Goal: Transaction & Acquisition: Purchase product/service

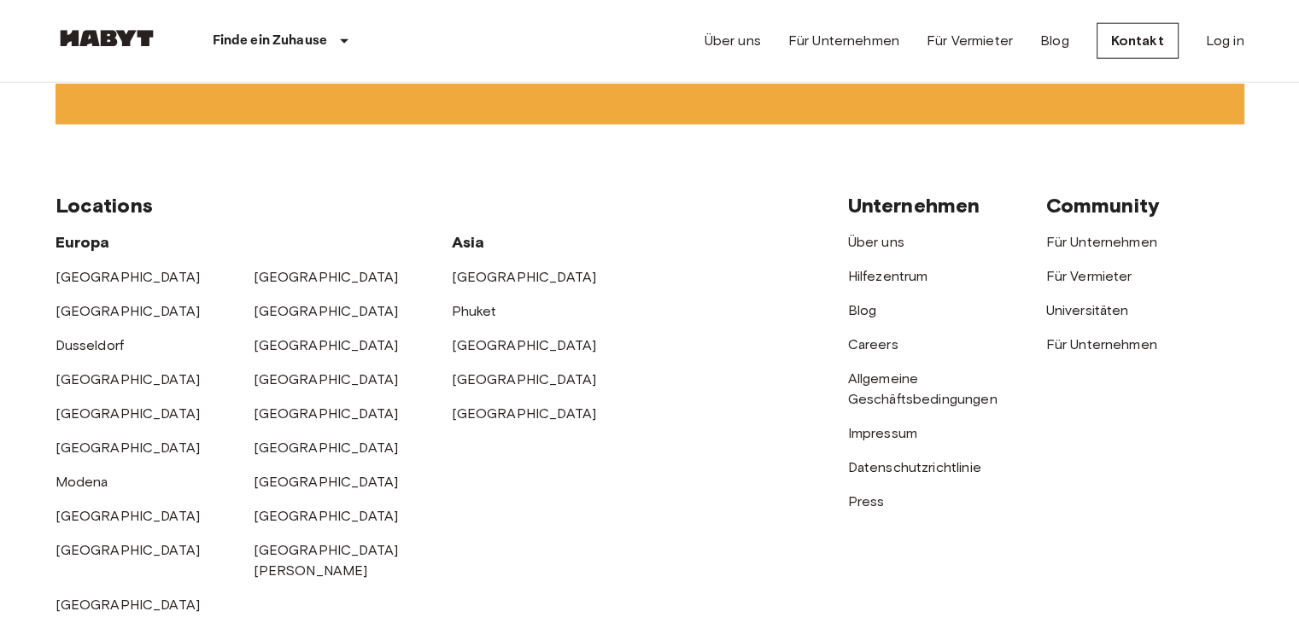
scroll to position [4474, 0]
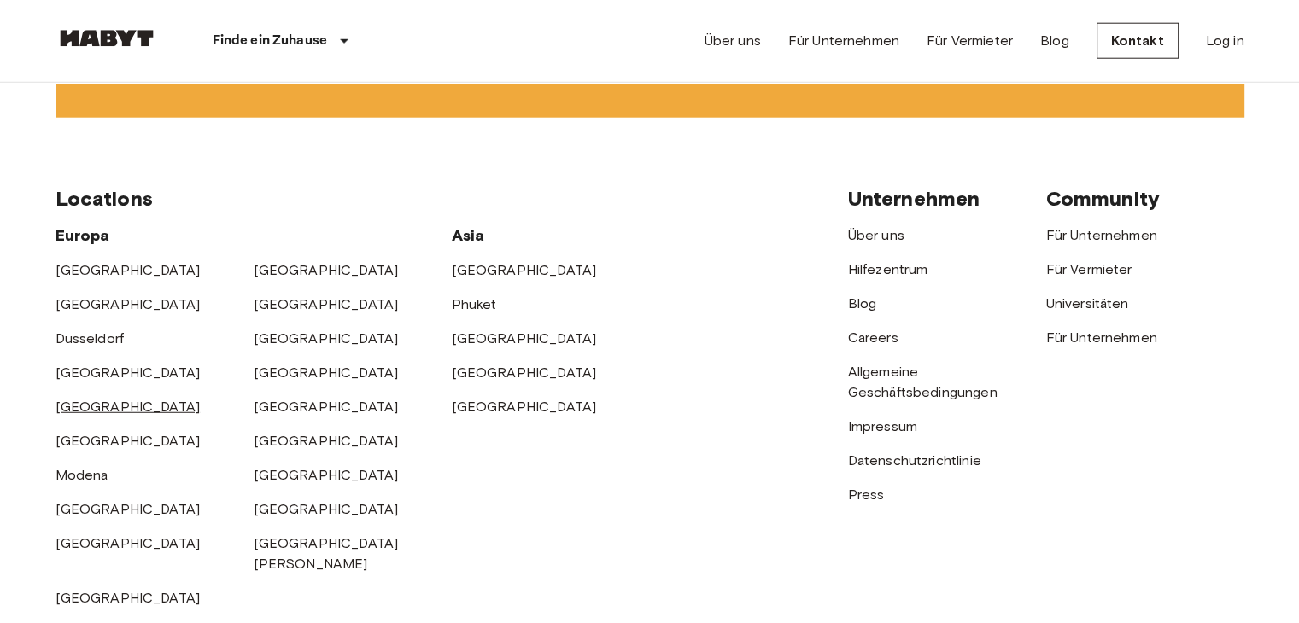
click at [79, 415] on link "[GEOGRAPHIC_DATA]" at bounding box center [127, 407] width 145 height 16
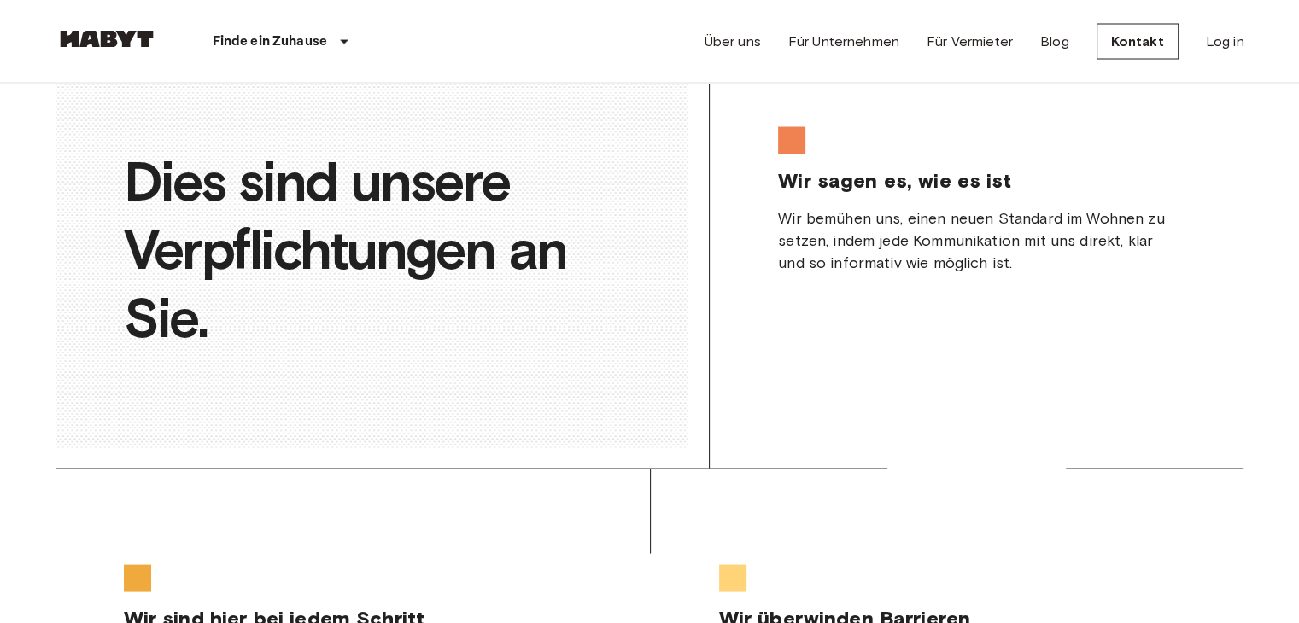
scroll to position [3279, 0]
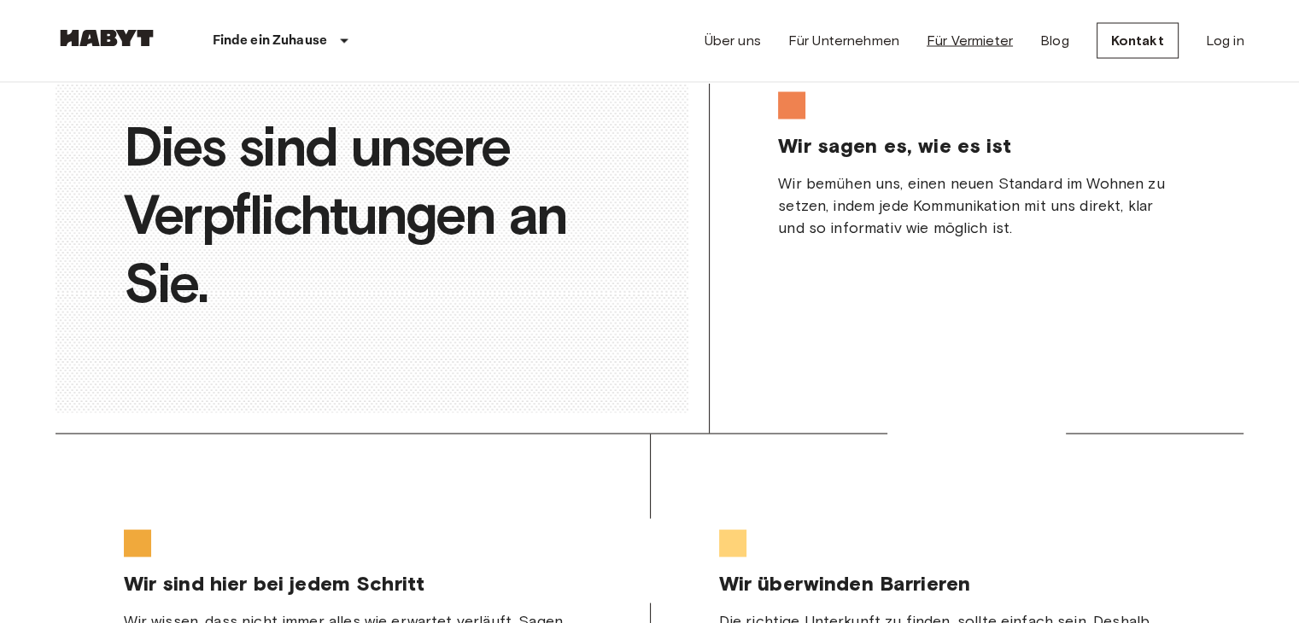
click at [945, 39] on link "Für Vermieter" at bounding box center [969, 41] width 86 height 20
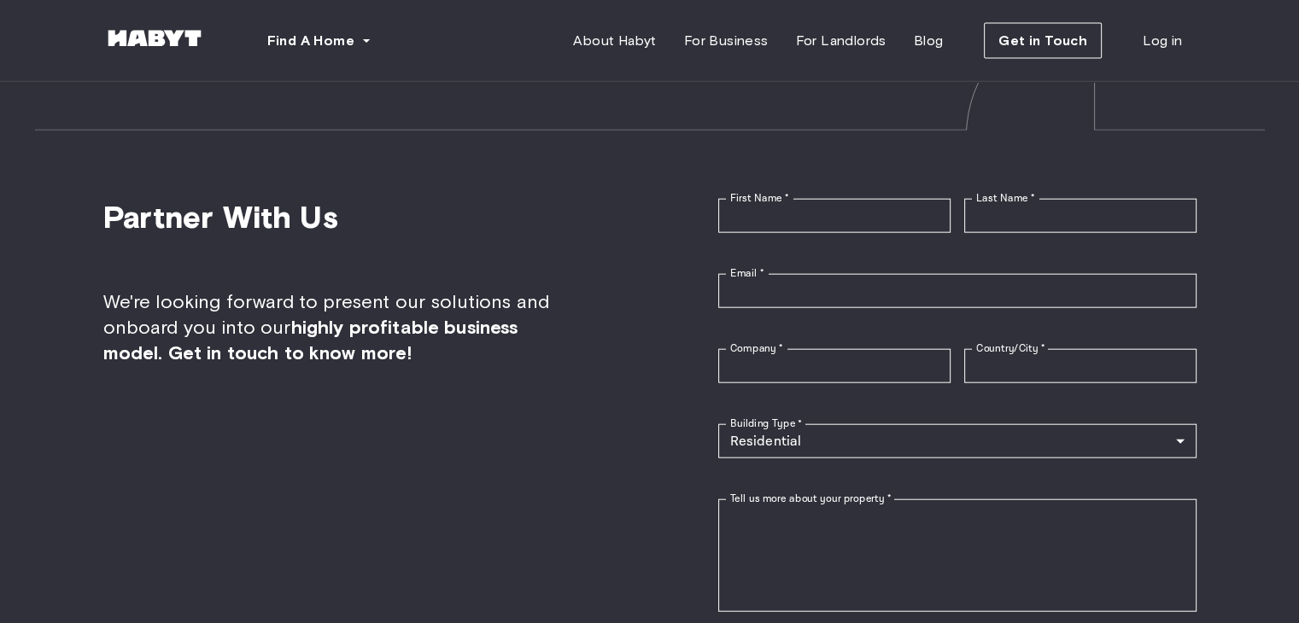
scroll to position [3996, 0]
click at [838, 37] on span "For Landlords" at bounding box center [840, 41] width 91 height 20
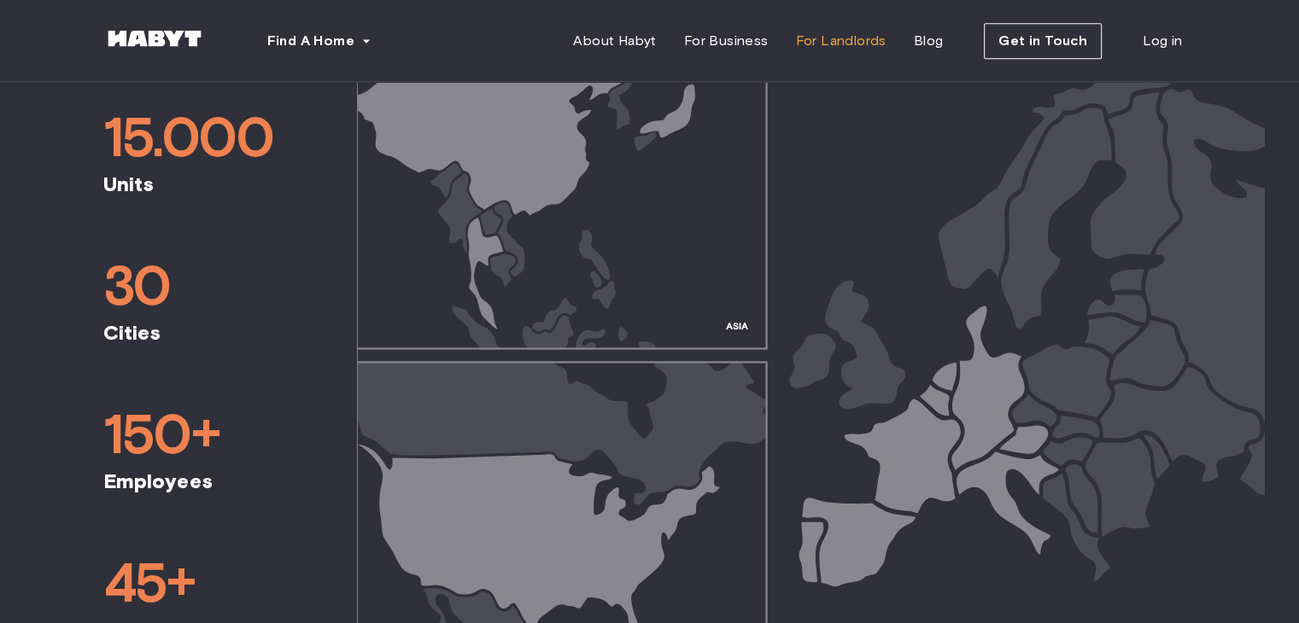
scroll to position [854, 0]
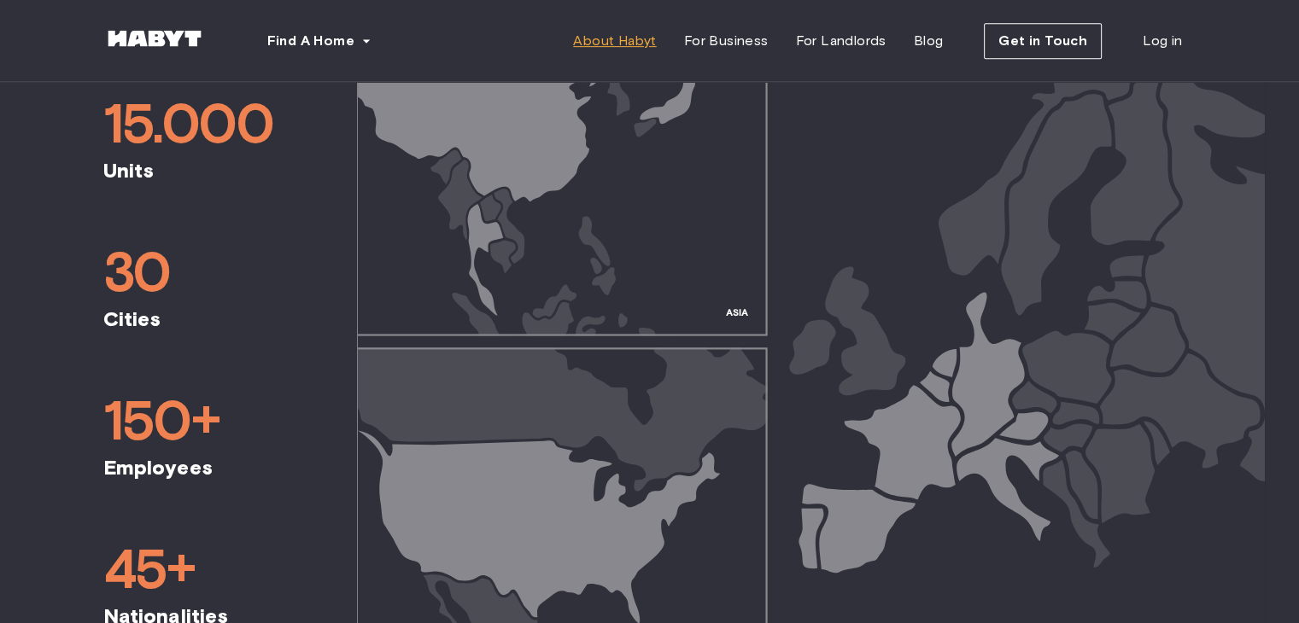
click at [626, 44] on span "About Habyt" at bounding box center [614, 41] width 83 height 20
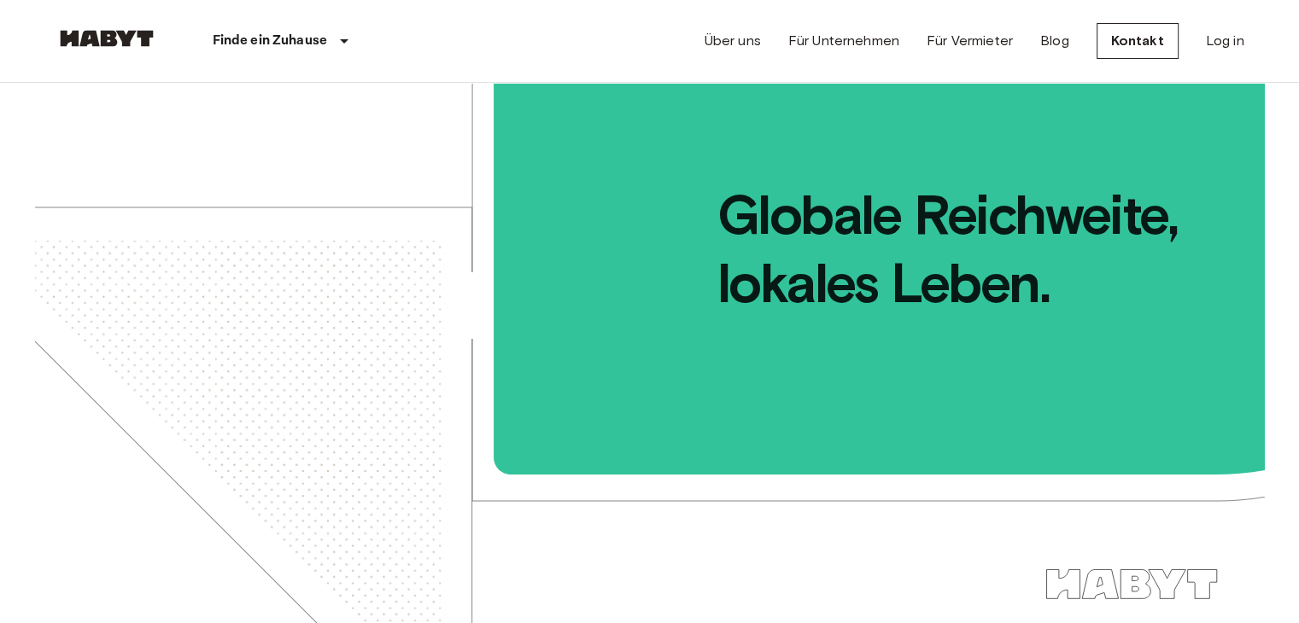
click at [304, 47] on p "Finde ein Zuhause" at bounding box center [270, 41] width 115 height 20
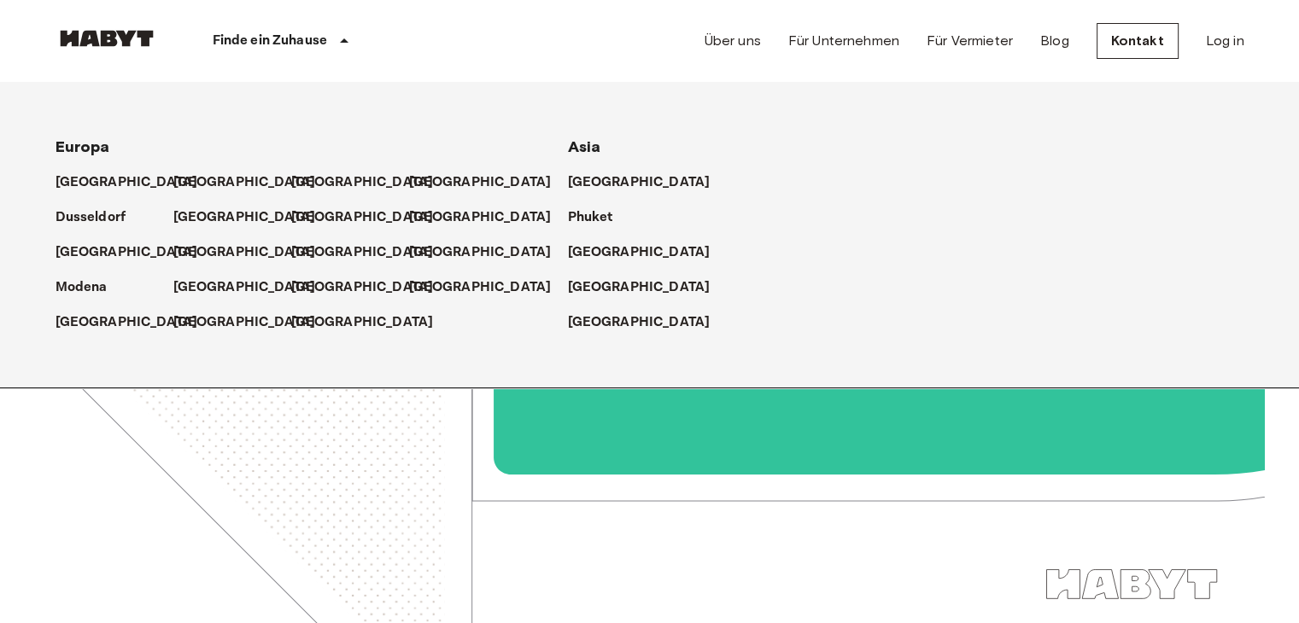
click at [304, 47] on p "Finde ein Zuhause" at bounding box center [270, 41] width 115 height 20
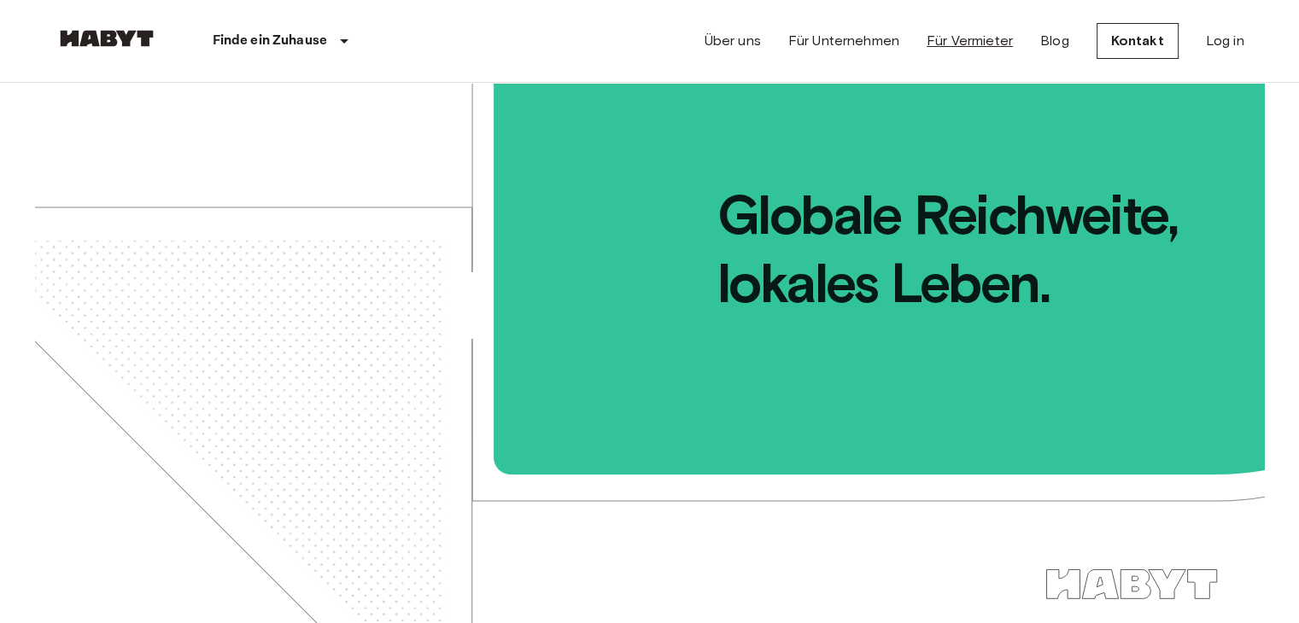
click at [949, 39] on link "Für Vermieter" at bounding box center [969, 41] width 86 height 20
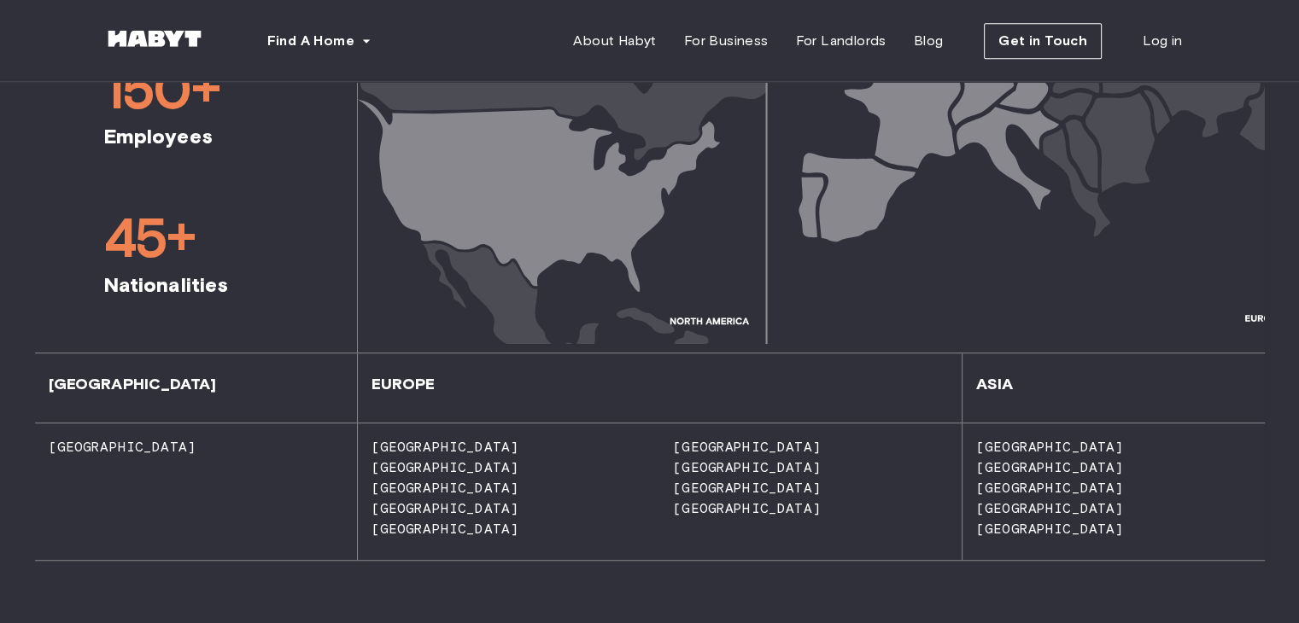
scroll to position [1264, 0]
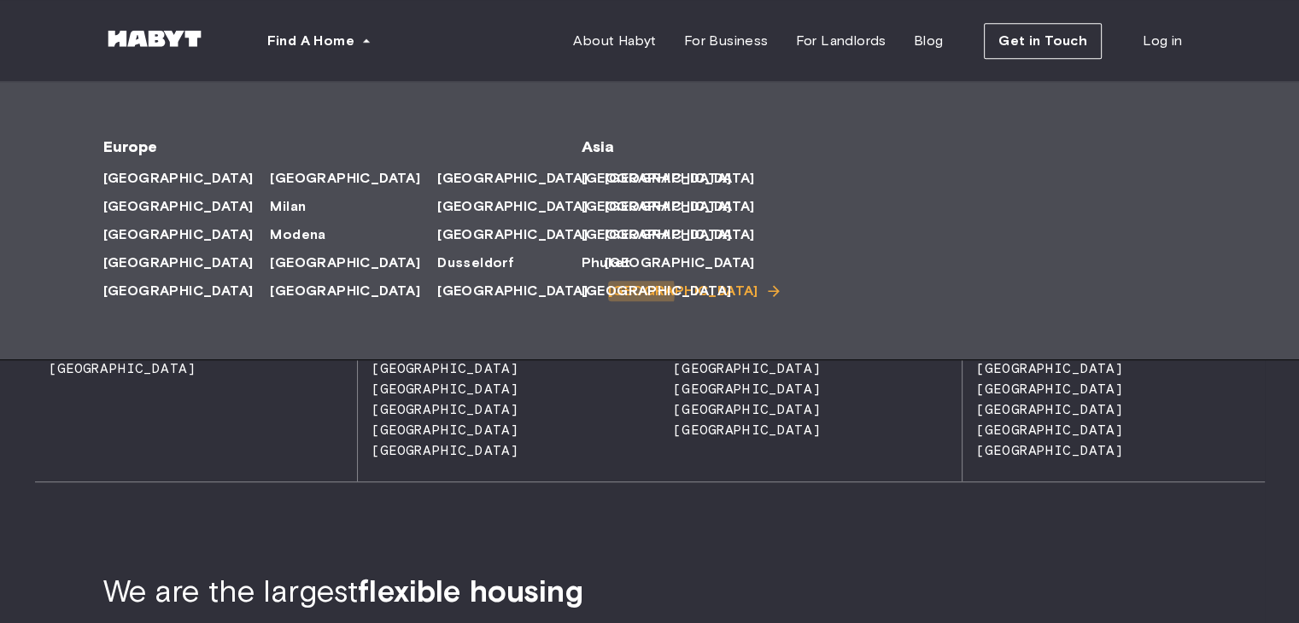
click at [608, 294] on span "[GEOGRAPHIC_DATA]" at bounding box center [683, 291] width 150 height 20
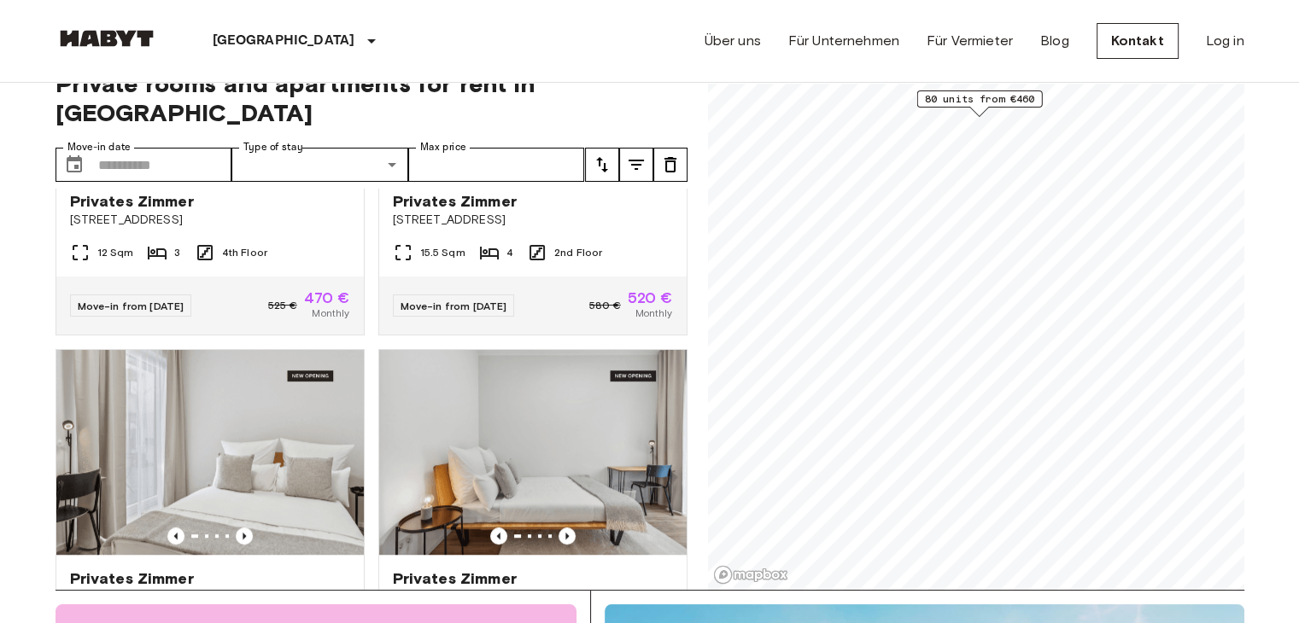
scroll to position [15053, 0]
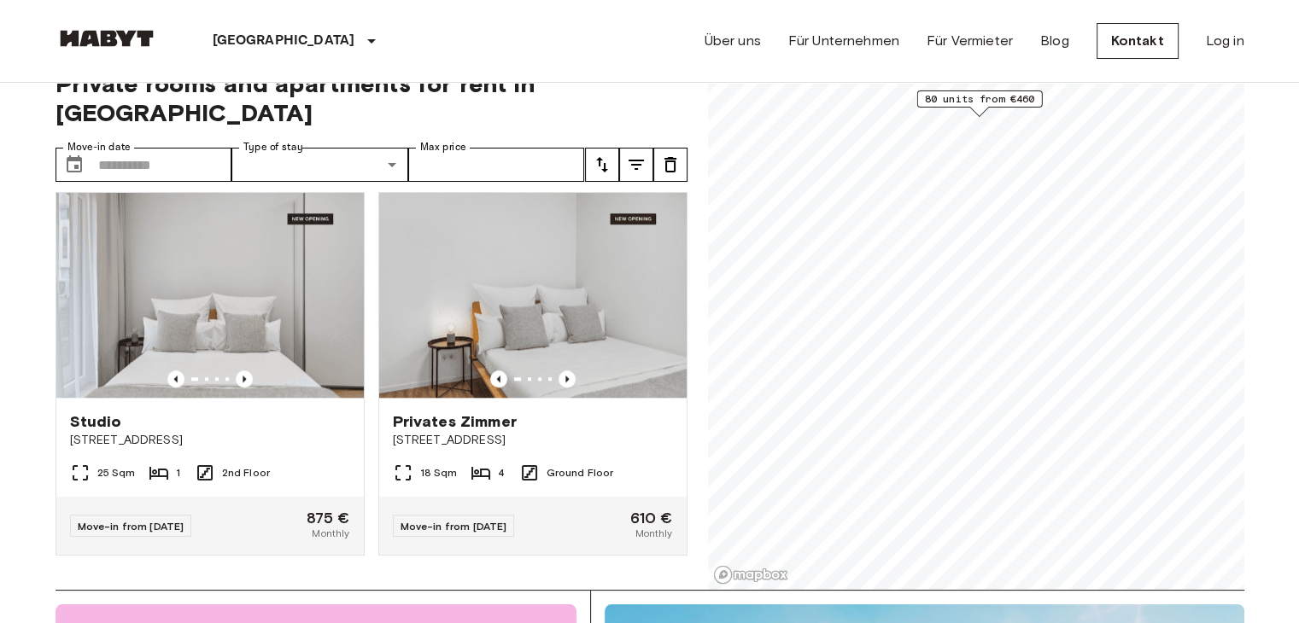
click at [642, 155] on icon "tune" at bounding box center [636, 165] width 20 height 20
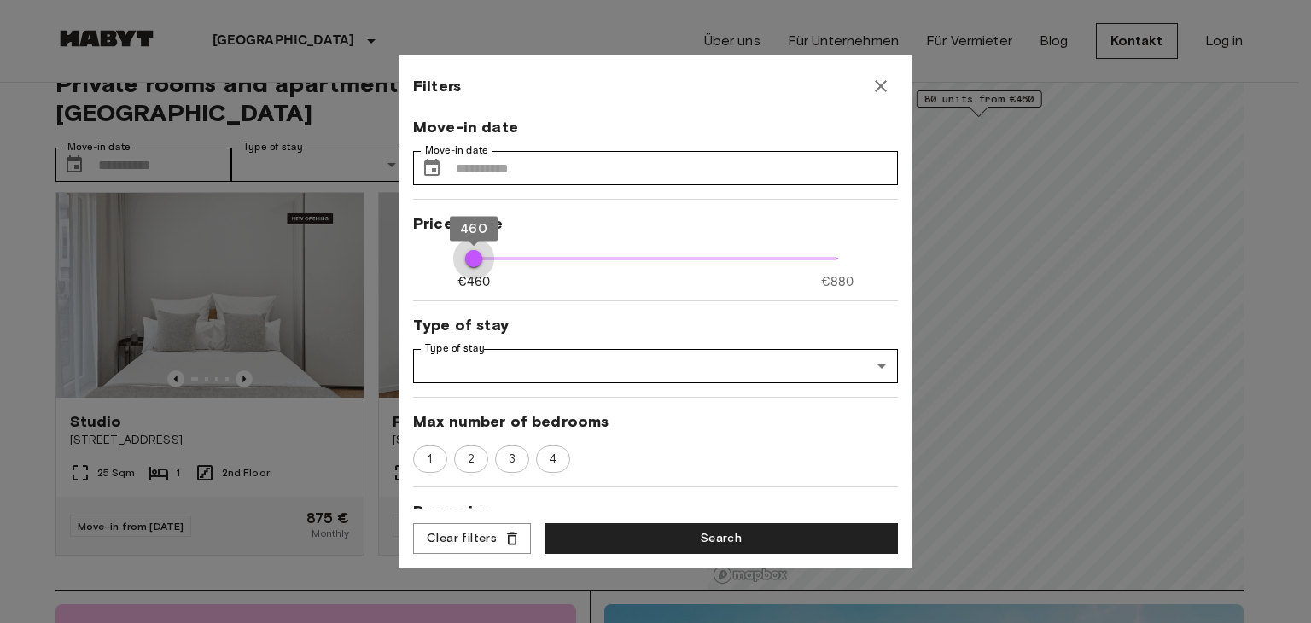
type input "***"
drag, startPoint x: 820, startPoint y: 260, endPoint x: 291, endPoint y: 318, distance: 531.7
click at [291, 318] on div "Filters Move-in date Move-in date ​ Move-in date Price range €460 €880 460 460 …" at bounding box center [655, 311] width 1311 height 623
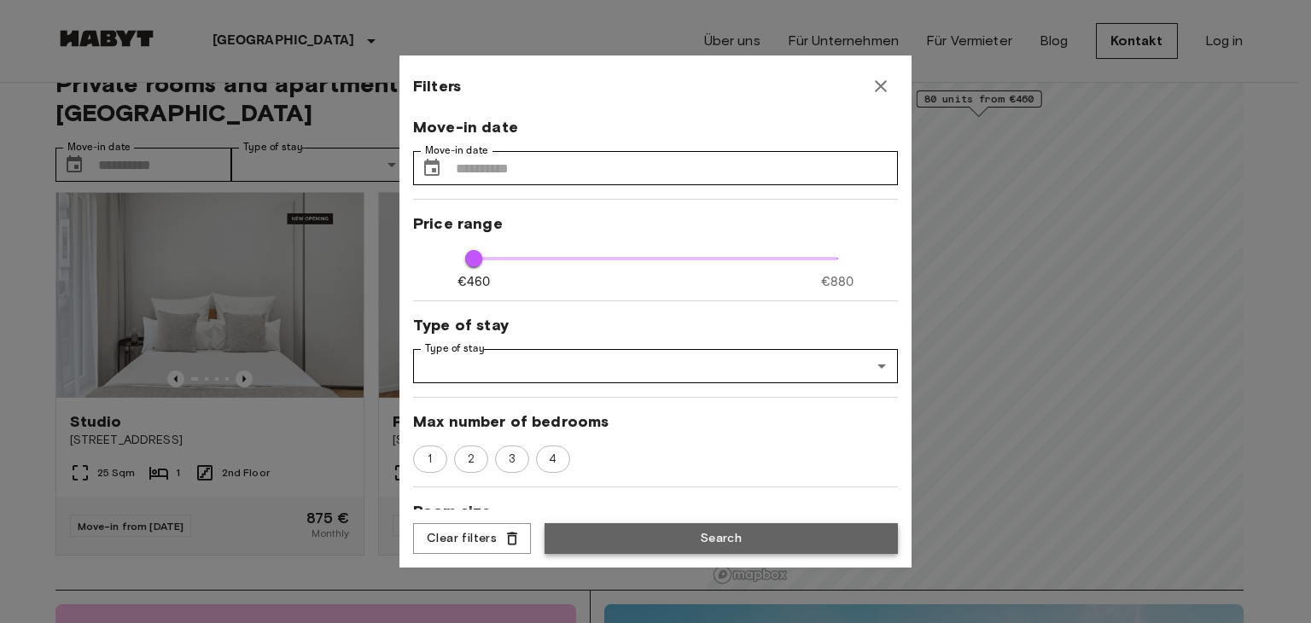
click at [667, 532] on button "Search" at bounding box center [721, 539] width 353 height 32
type input "***"
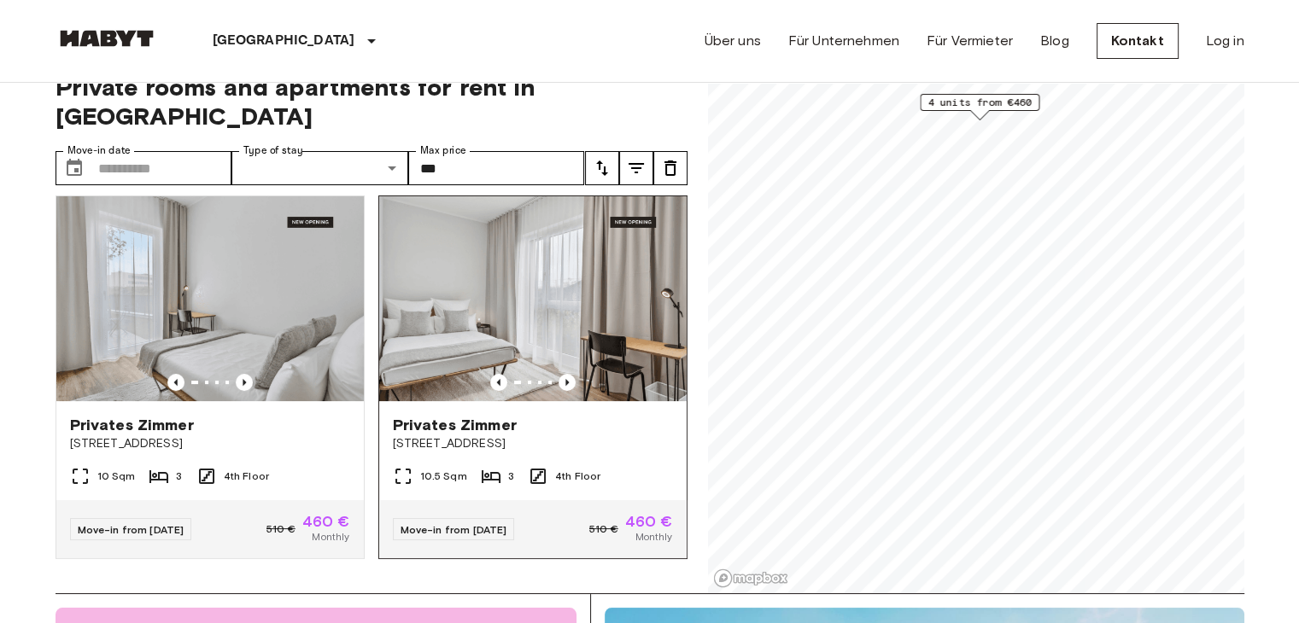
scroll to position [34, 0]
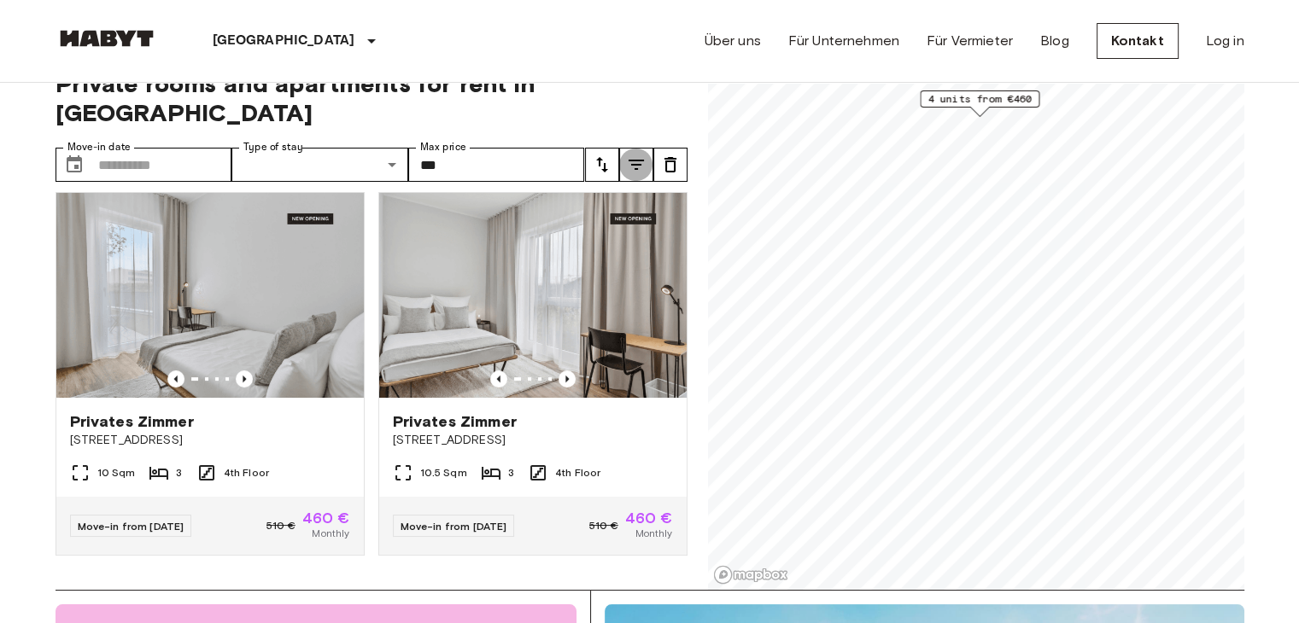
click at [635, 155] on icon "tune" at bounding box center [636, 165] width 20 height 20
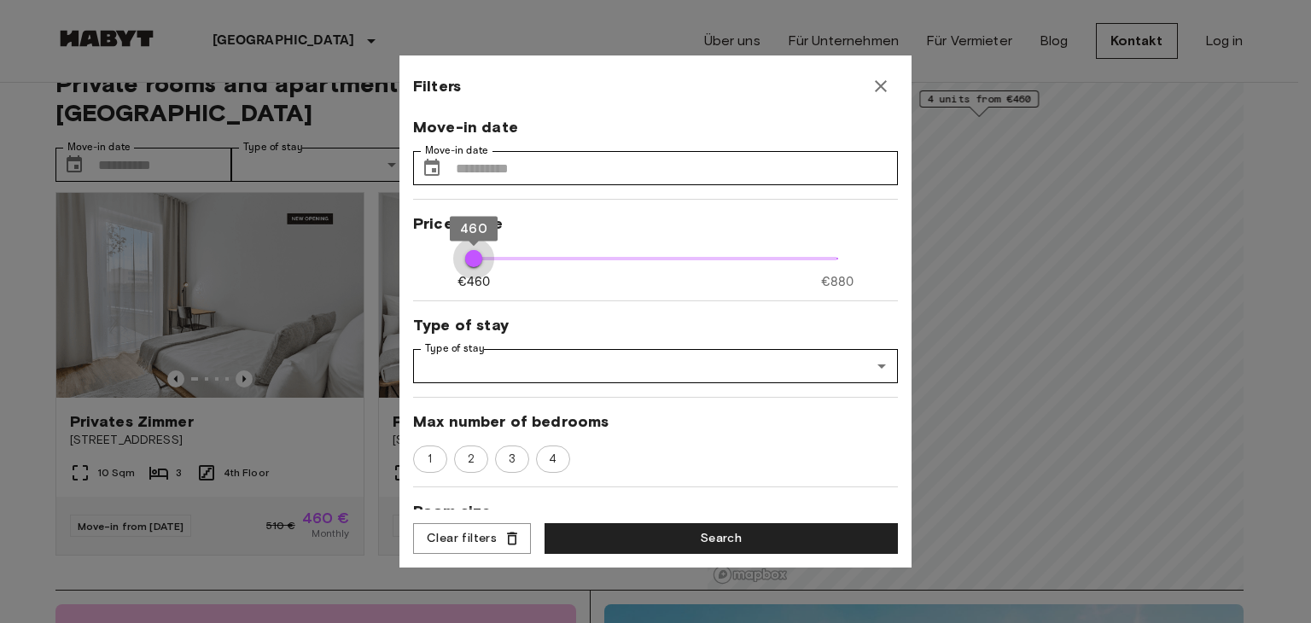
type input "***"
drag, startPoint x: 466, startPoint y: 256, endPoint x: 491, endPoint y: 262, distance: 25.5
click at [491, 262] on span "480" at bounding box center [490, 258] width 17 height 17
click at [719, 534] on button "Search" at bounding box center [721, 539] width 353 height 32
type input "***"
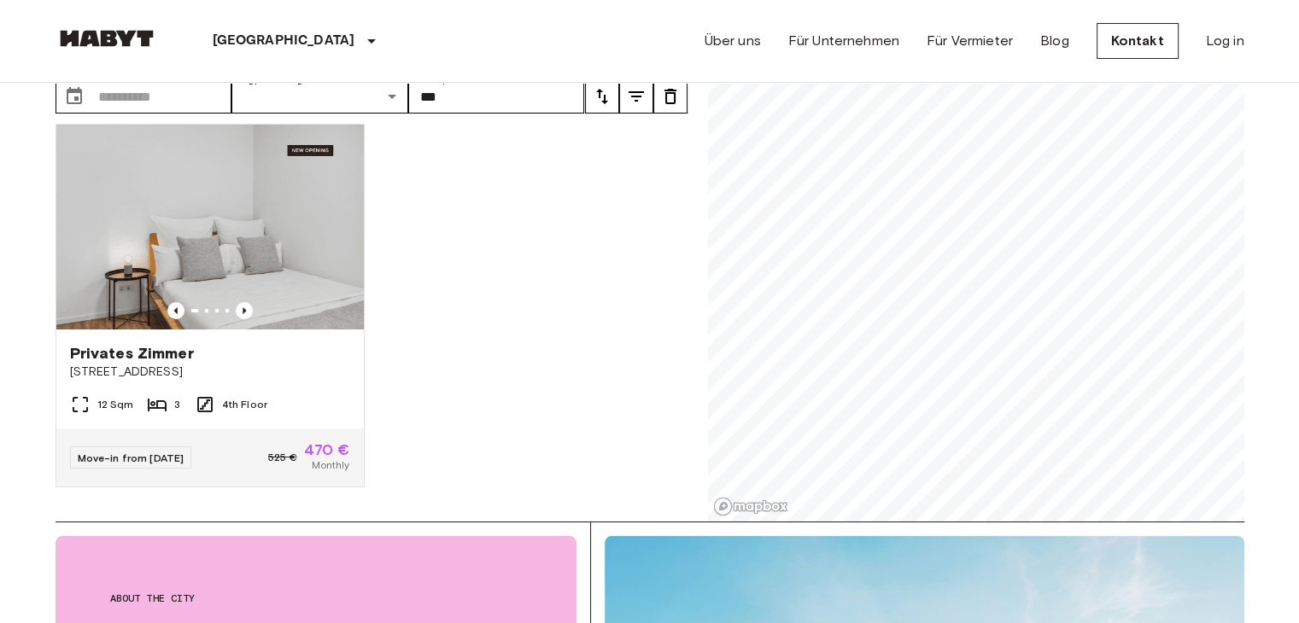
scroll to position [68, 0]
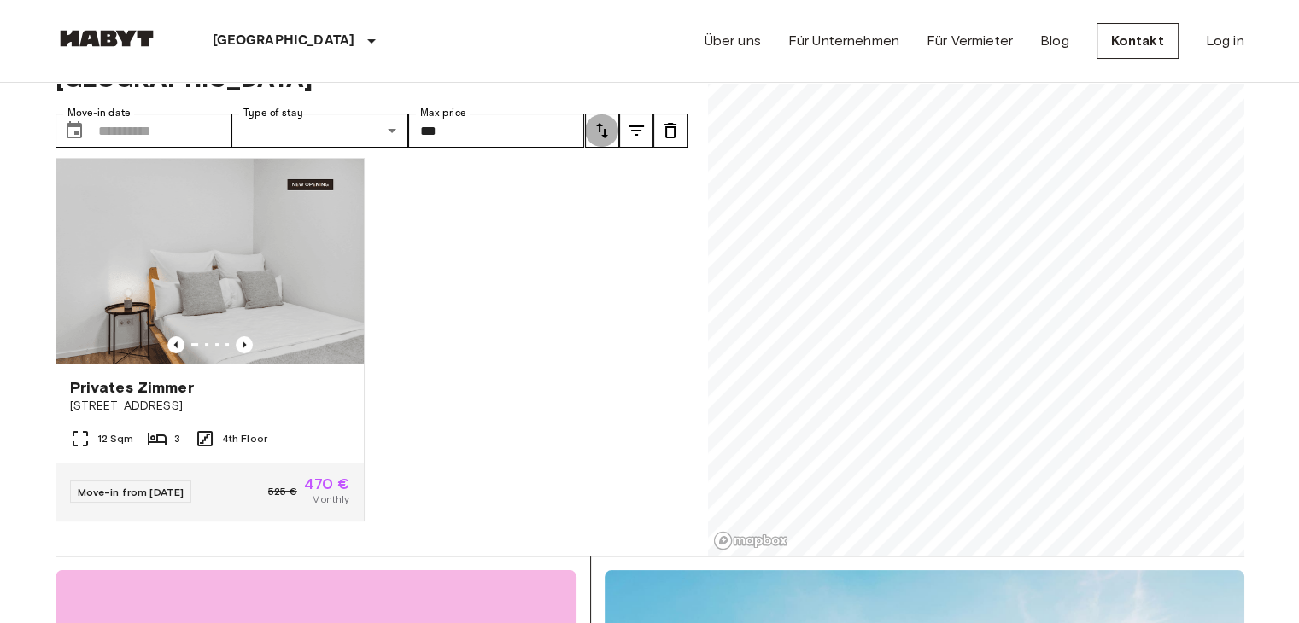
click at [604, 120] on icon "tune" at bounding box center [602, 130] width 20 height 20
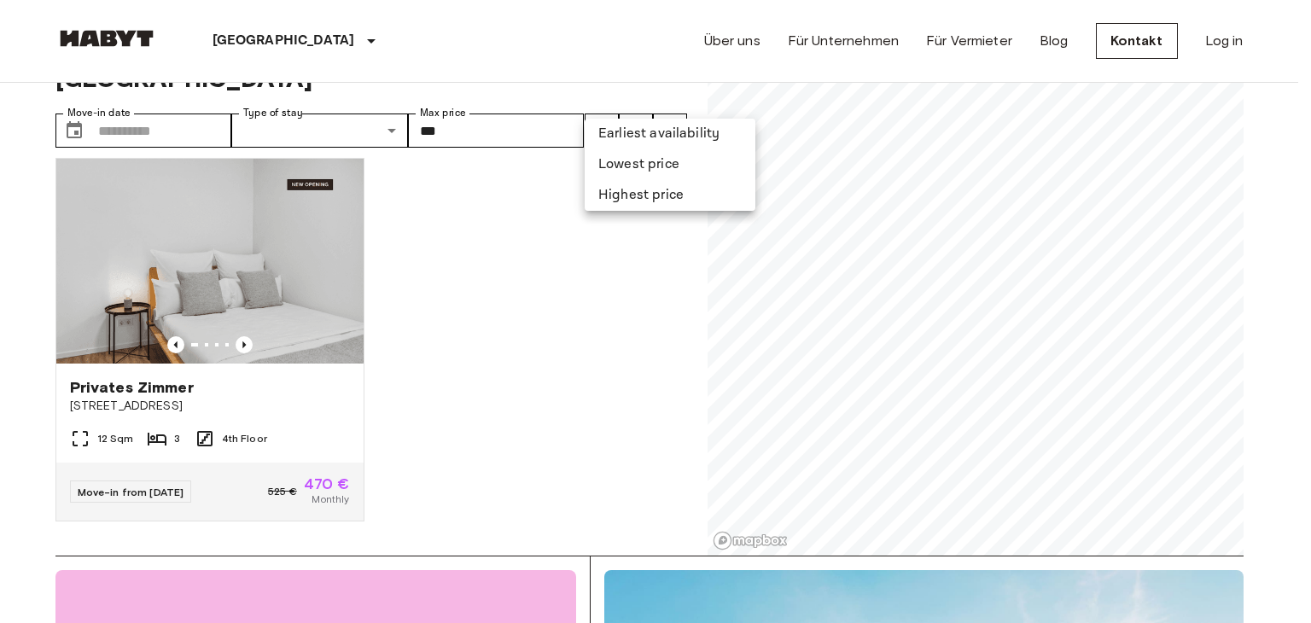
click at [634, 105] on div at bounding box center [655, 311] width 1311 height 623
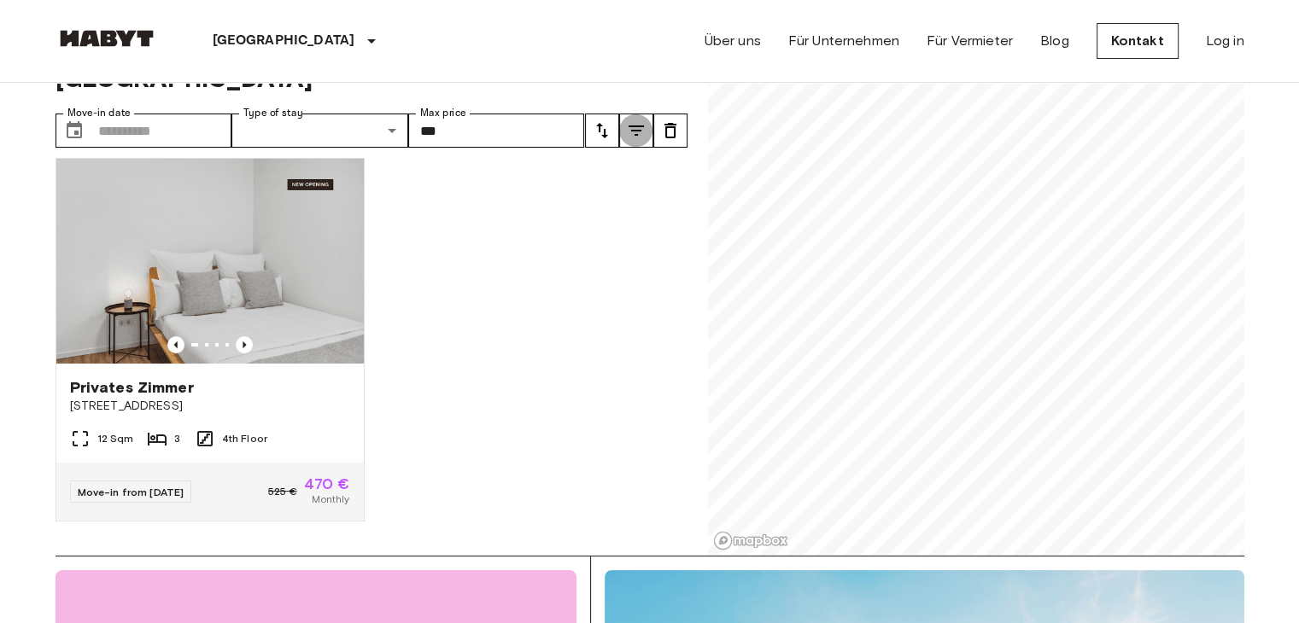
click at [636, 126] on icon "tune" at bounding box center [635, 131] width 15 height 10
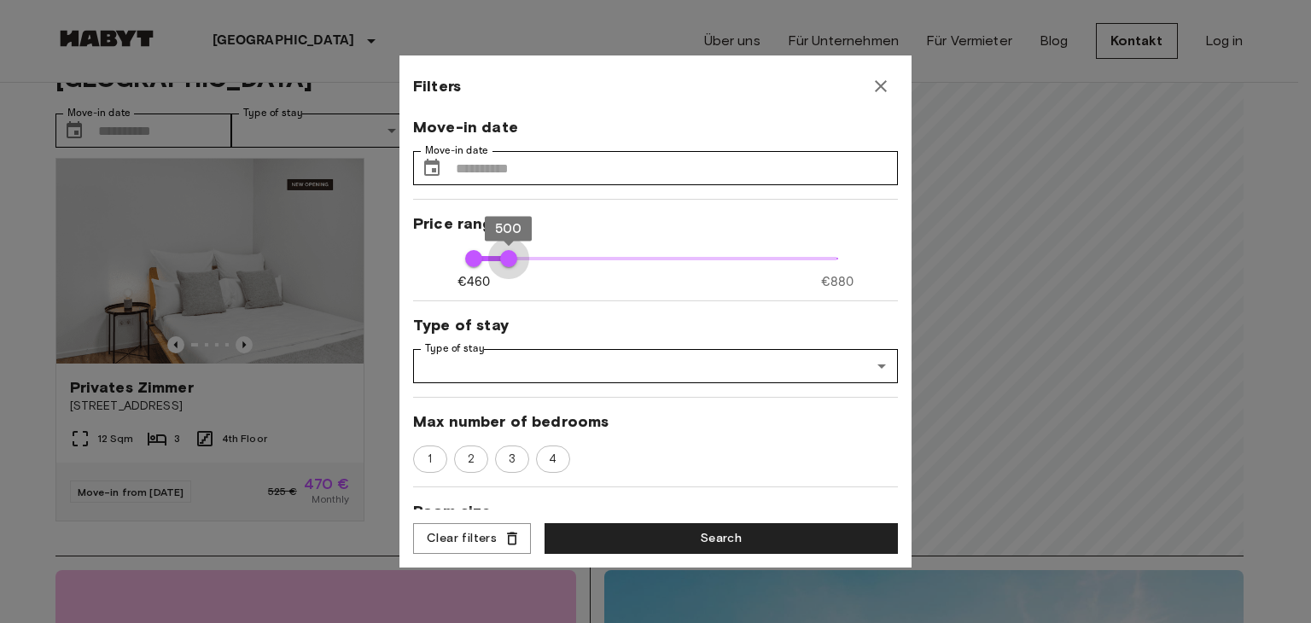
type input "***"
drag, startPoint x: 486, startPoint y: 263, endPoint x: 517, endPoint y: 262, distance: 31.6
click at [517, 262] on span "510" at bounding box center [517, 258] width 17 height 17
click at [690, 542] on button "Search" at bounding box center [721, 539] width 353 height 32
type input "***"
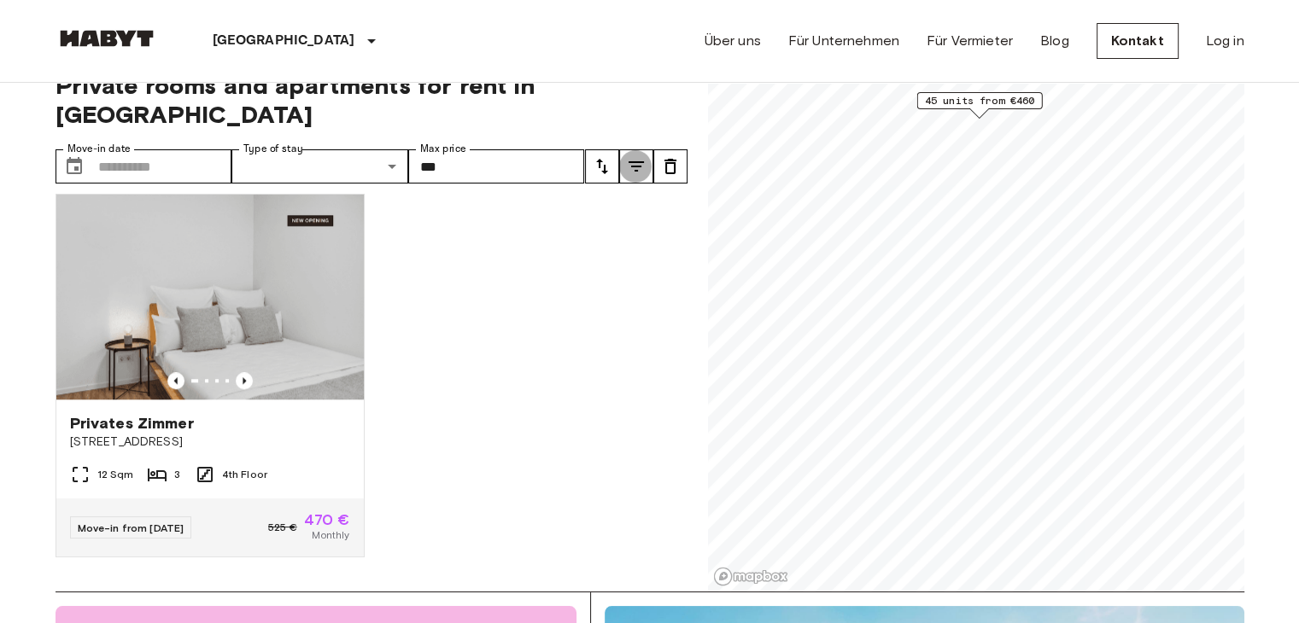
scroll to position [34, 0]
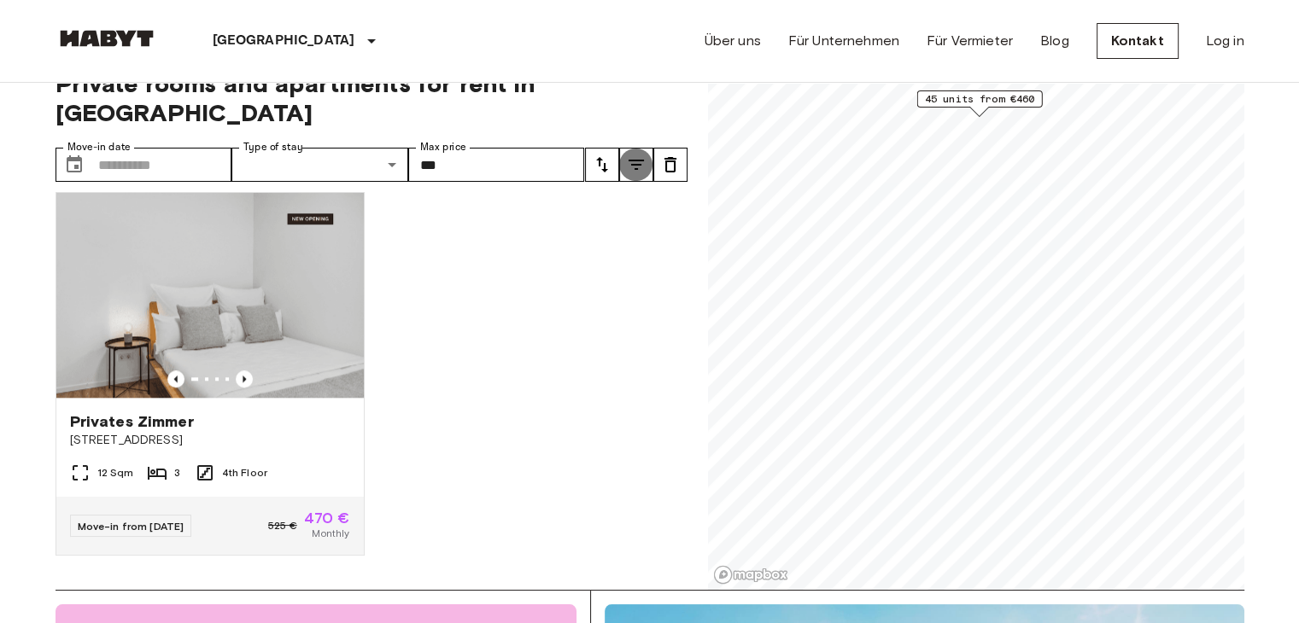
click at [647, 148] on button "tune" at bounding box center [636, 165] width 34 height 34
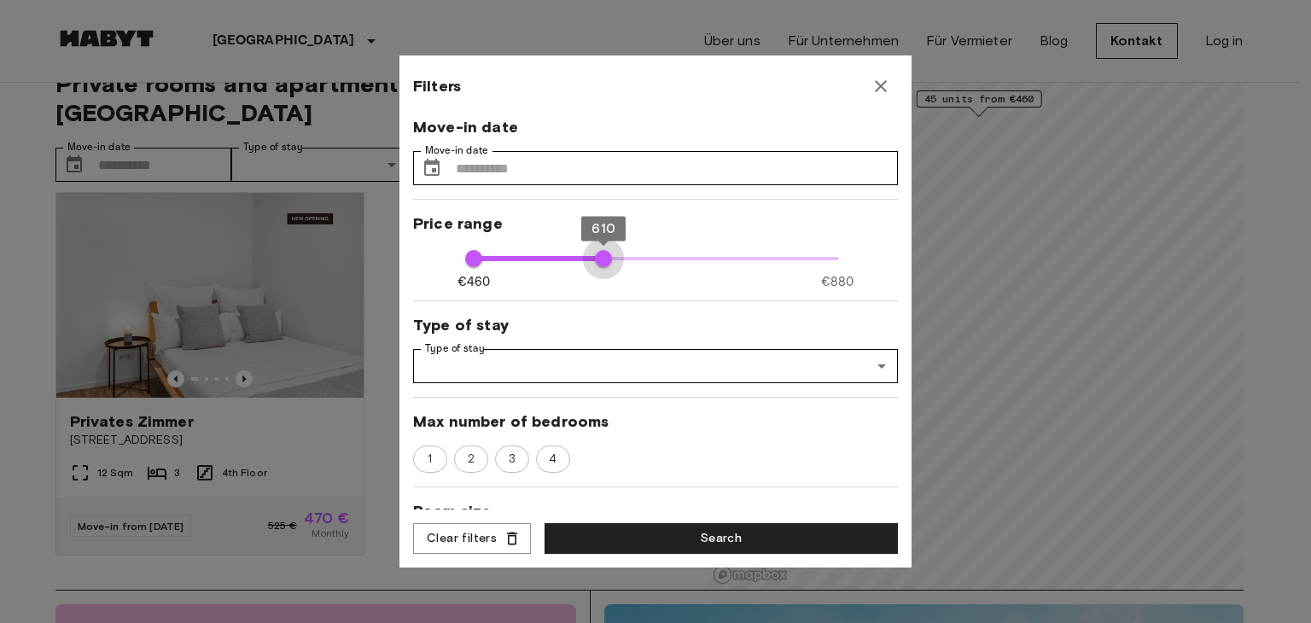
type input "***"
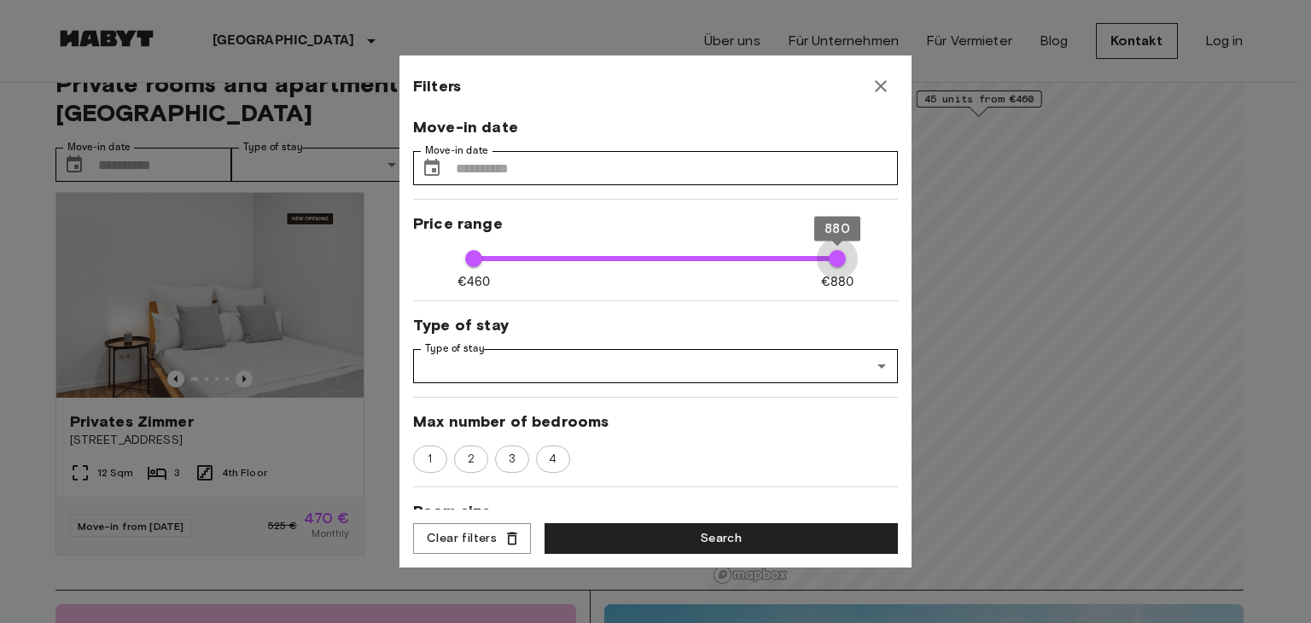
drag, startPoint x: 513, startPoint y: 254, endPoint x: 915, endPoint y: 219, distance: 403.6
click at [915, 219] on div "Filters Move-in date Move-in date ​ Move-in date Price range €460 €880 460 880 …" at bounding box center [655, 311] width 1311 height 623
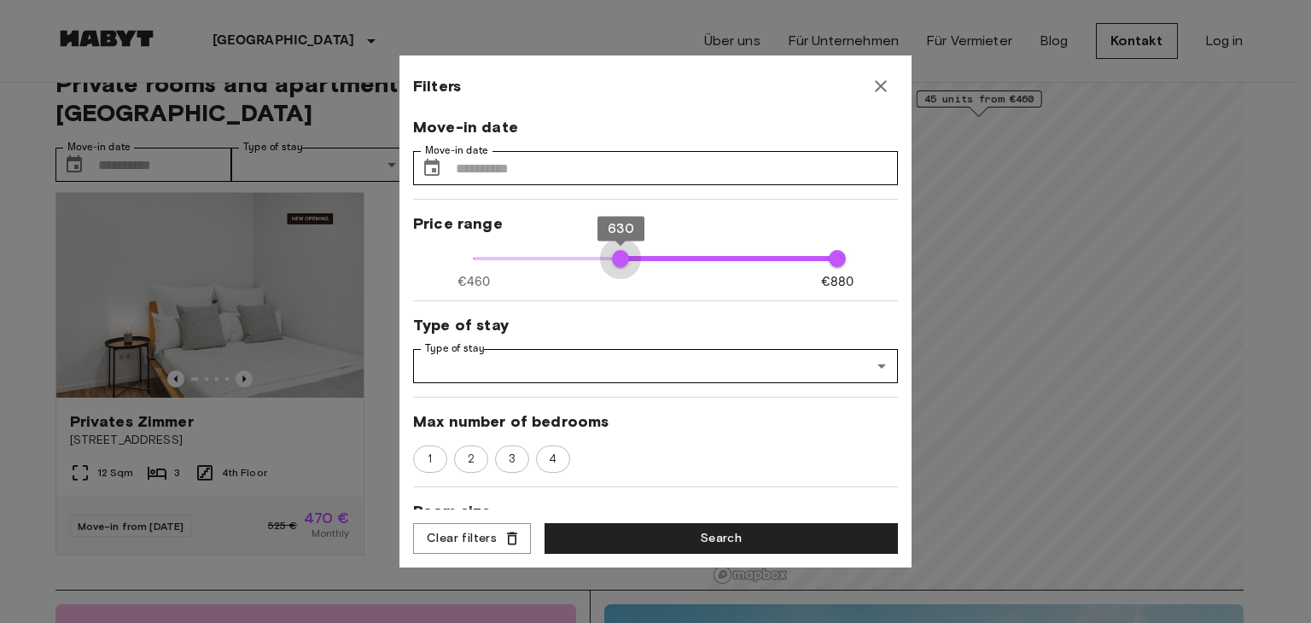
type input "***"
drag, startPoint x: 473, startPoint y: 260, endPoint x: 634, endPoint y: 265, distance: 160.6
click at [634, 265] on span "650" at bounding box center [638, 258] width 17 height 17
click at [634, 537] on button "Search" at bounding box center [721, 539] width 353 height 32
type input "***"
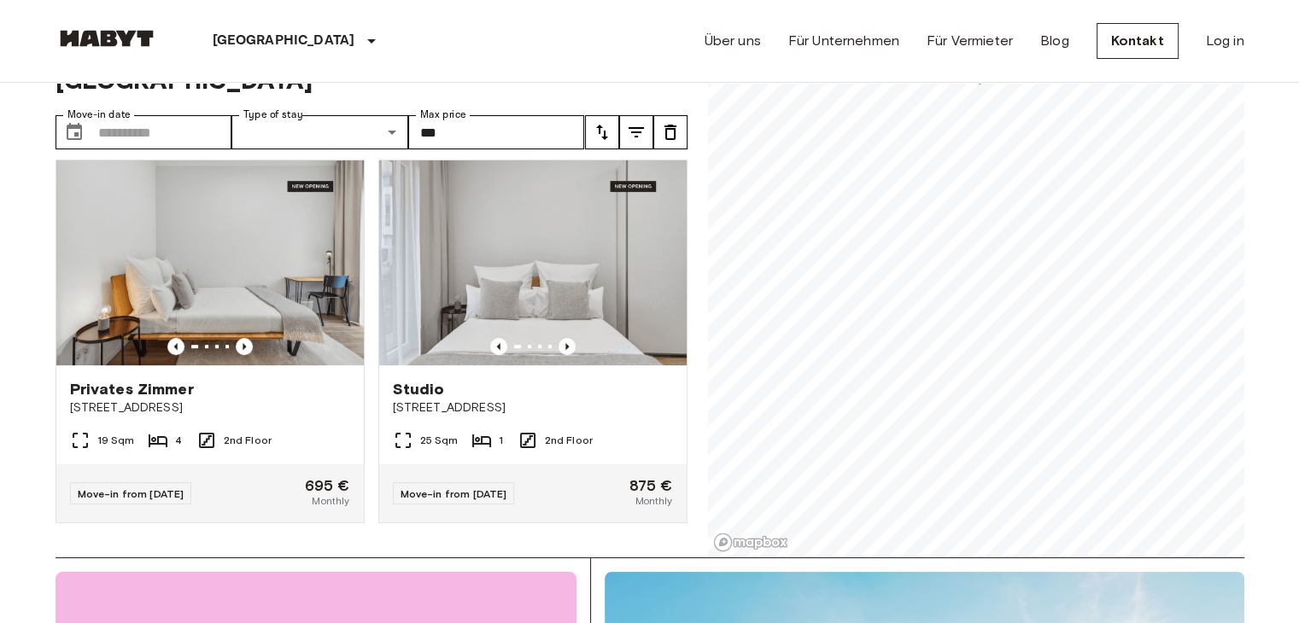
scroll to position [68, 0]
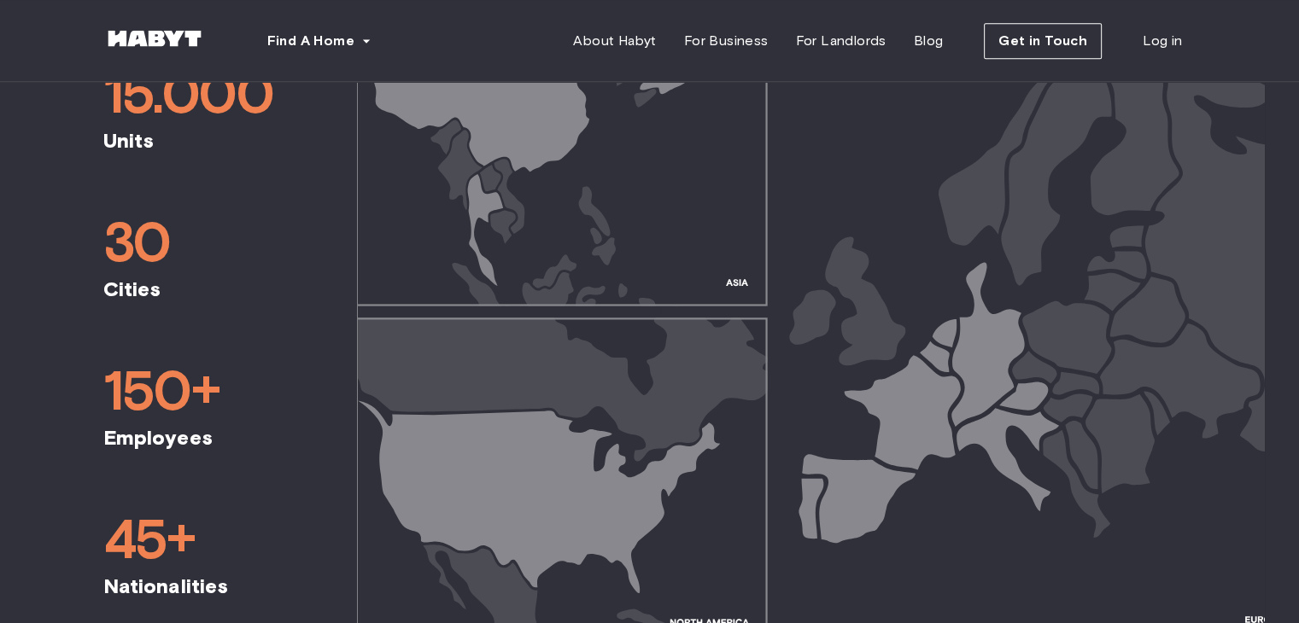
scroll to position [888, 0]
